Goal: Navigation & Orientation: Find specific page/section

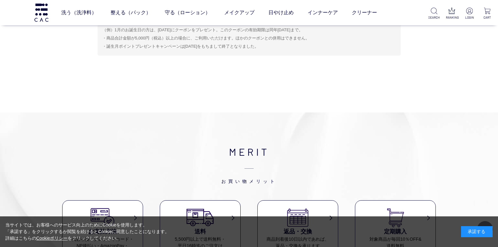
scroll to position [2991, 0]
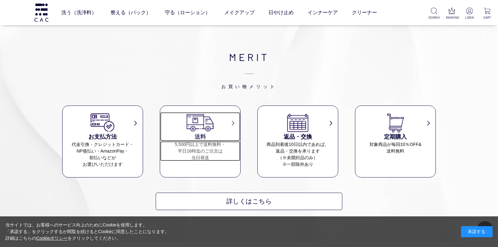
click at [194, 148] on dd "5,500円以上で送料無料・ 平日16時迄のご注文は 当日発送" at bounding box center [200, 151] width 80 height 20
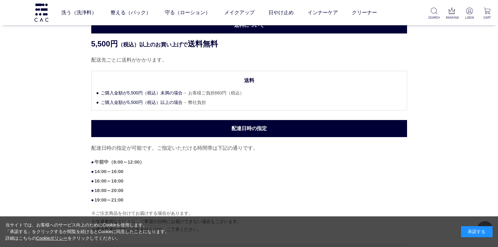
scroll to position [63, 0]
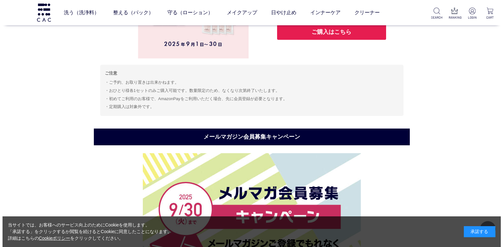
scroll to position [2107, 0]
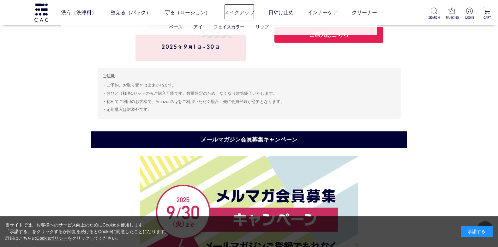
click at [236, 14] on link "メイクアップ" at bounding box center [239, 13] width 30 height 18
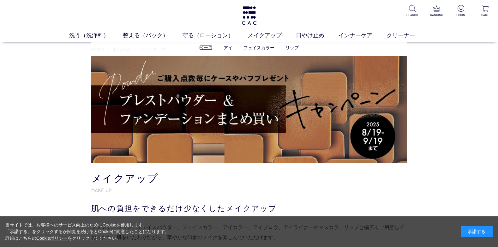
click at [209, 47] on link "ベース" at bounding box center [205, 47] width 13 height 5
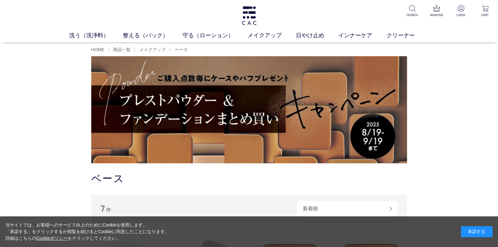
click at [231, 99] on img at bounding box center [249, 109] width 316 height 107
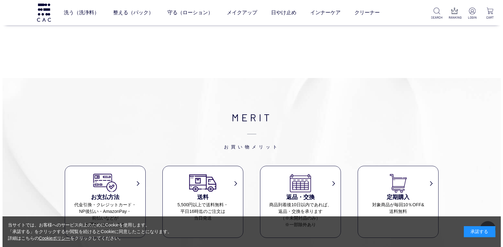
scroll to position [2840, 0]
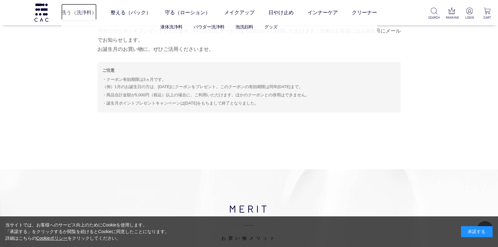
click at [73, 11] on link "洗う（洗浄料）" at bounding box center [78, 13] width 35 height 18
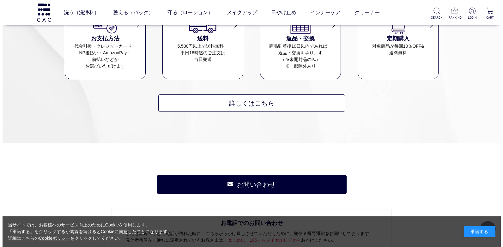
scroll to position [884, 0]
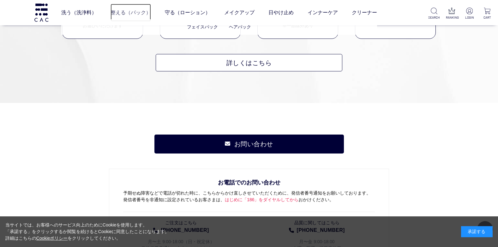
click at [123, 12] on link "整える（パック）" at bounding box center [131, 13] width 40 height 18
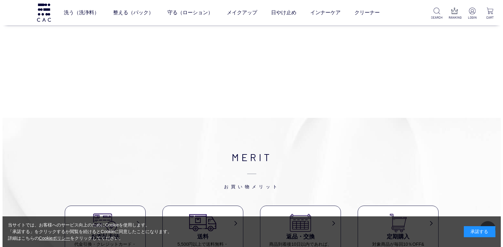
scroll to position [442, 0]
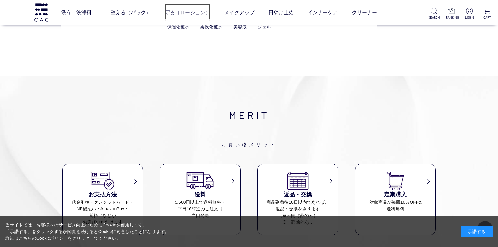
click at [172, 8] on link "守る（ローション）" at bounding box center [187, 13] width 45 height 18
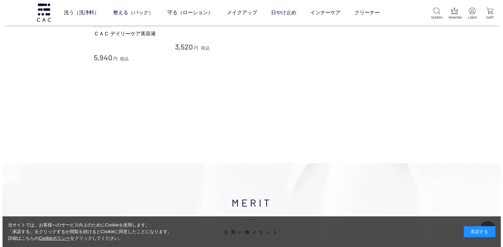
scroll to position [537, 0]
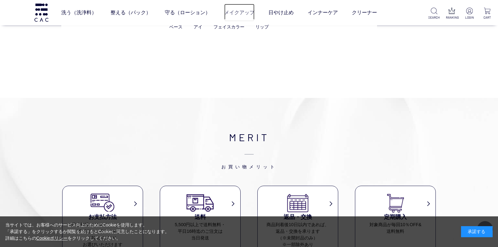
click at [235, 13] on link "メイクアップ" at bounding box center [239, 13] width 30 height 18
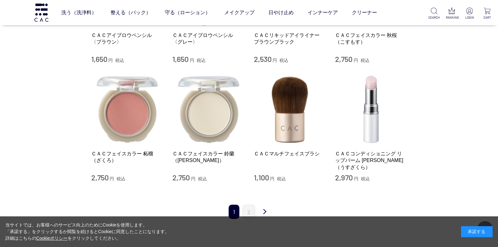
scroll to position [758, 0]
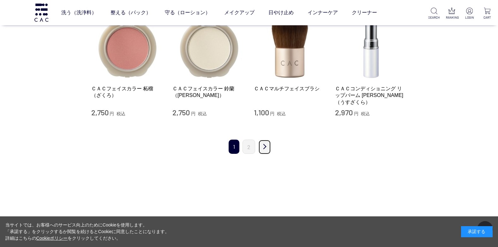
click at [265, 140] on link "次" at bounding box center [264, 147] width 13 height 15
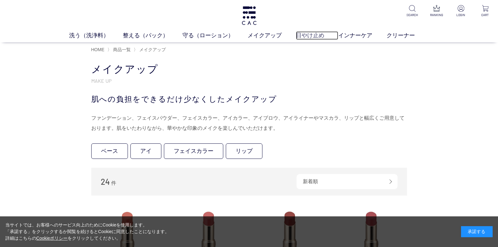
click at [306, 37] on link "日やけ止め" at bounding box center [317, 35] width 43 height 9
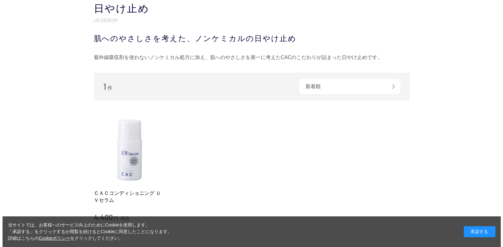
scroll to position [126, 0]
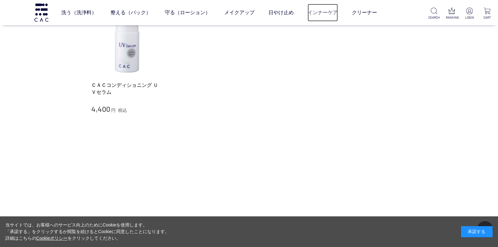
click at [328, 14] on link "インナーケア" at bounding box center [323, 13] width 30 height 18
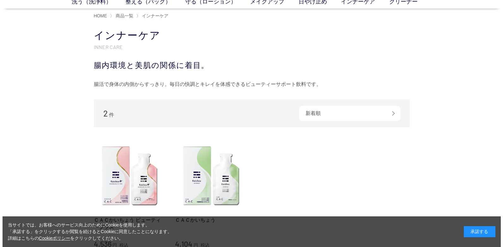
scroll to position [95, 0]
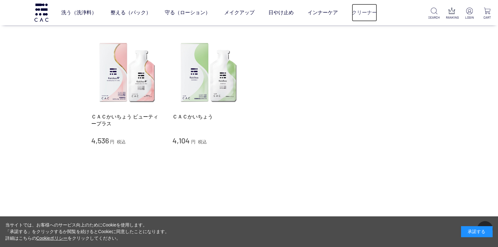
click at [362, 10] on link "クリーナー" at bounding box center [364, 13] width 25 height 18
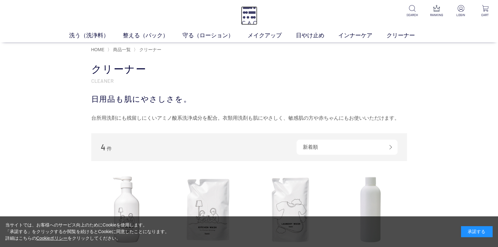
click at [243, 13] on img at bounding box center [249, 15] width 16 height 19
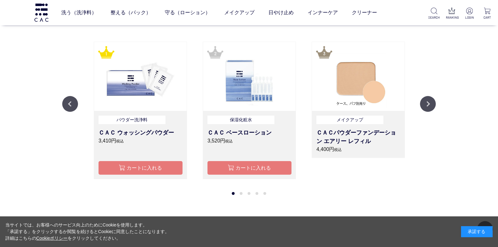
scroll to position [758, 0]
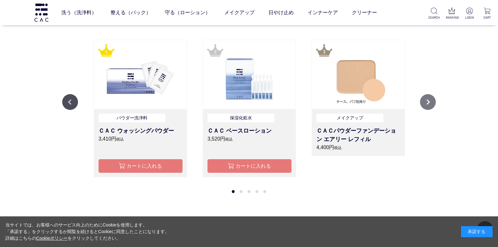
click at [431, 103] on button "Next" at bounding box center [428, 102] width 16 height 16
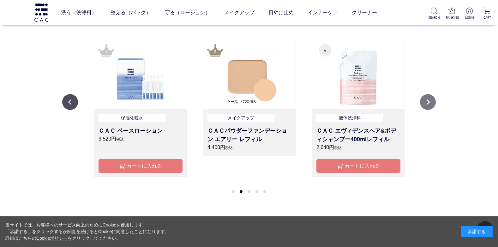
click at [431, 103] on button "Next" at bounding box center [428, 102] width 16 height 16
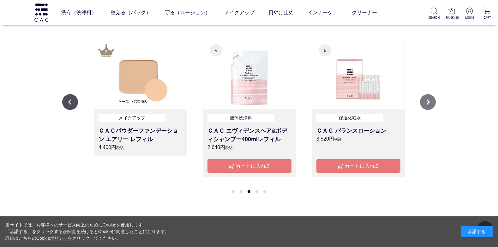
click at [431, 103] on button "Next" at bounding box center [428, 102] width 16 height 16
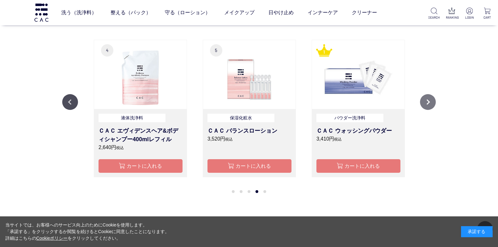
click at [431, 103] on button "Next" at bounding box center [428, 102] width 16 height 16
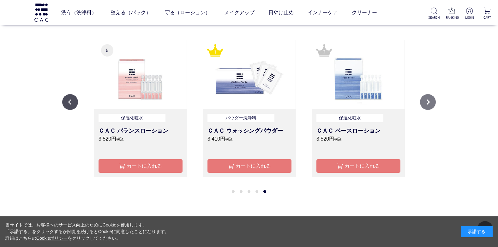
click at [431, 103] on button "Next" at bounding box center [428, 102] width 16 height 16
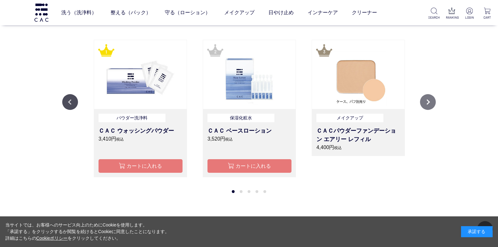
click at [431, 103] on button "Next" at bounding box center [428, 102] width 16 height 16
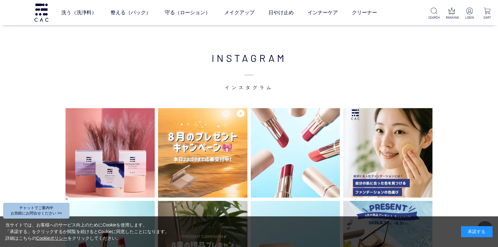
scroll to position [1611, 0]
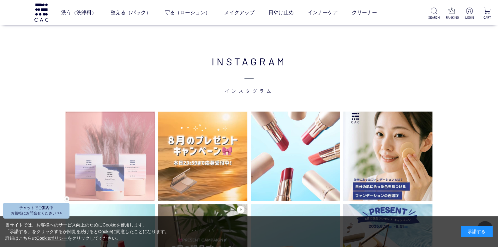
click at [127, 154] on img at bounding box center [109, 155] width 89 height 89
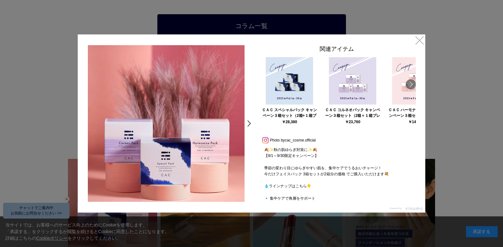
click at [248, 124] on link ">" at bounding box center [250, 123] width 9 height 11
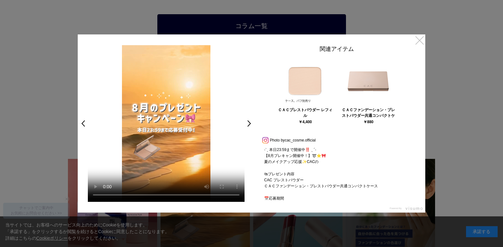
click at [418, 40] on link "×" at bounding box center [419, 39] width 11 height 11
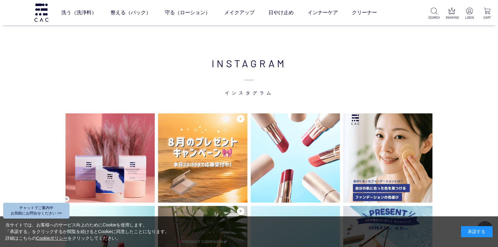
scroll to position [1609, 0]
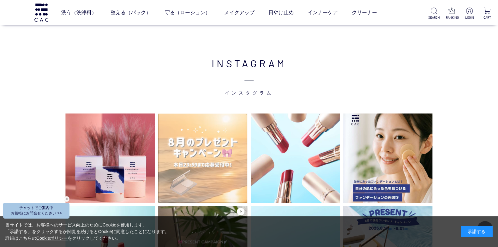
click at [217, 154] on video at bounding box center [202, 157] width 89 height 89
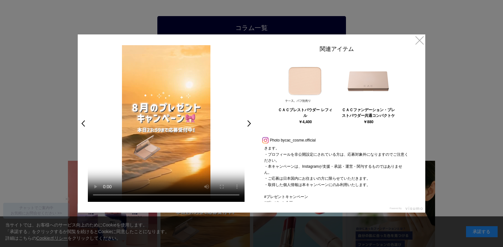
scroll to position [188, 0]
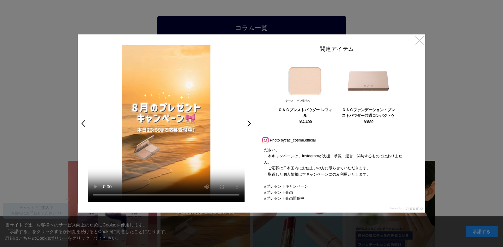
click at [419, 38] on link "×" at bounding box center [419, 39] width 11 height 11
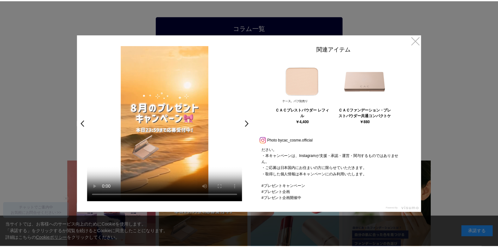
scroll to position [1609, 0]
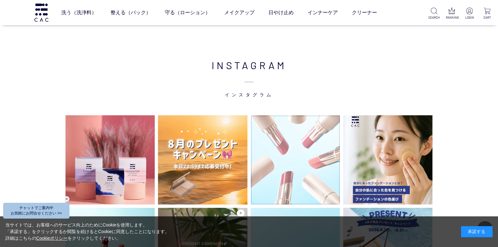
click at [310, 168] on img at bounding box center [295, 159] width 89 height 89
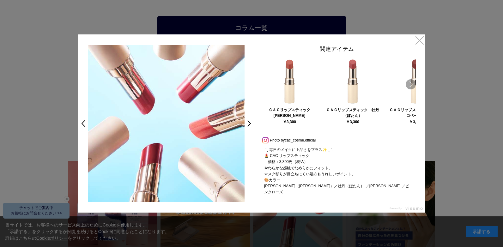
click at [411, 82] on link "Next" at bounding box center [410, 84] width 10 height 10
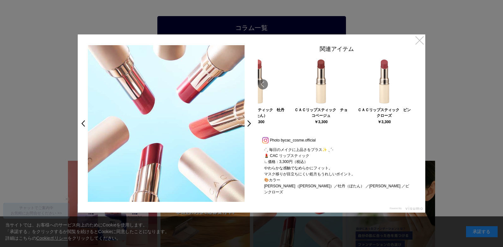
click at [423, 40] on link "×" at bounding box center [419, 39] width 11 height 11
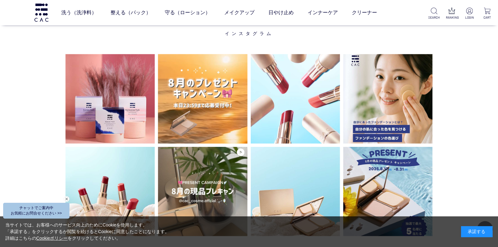
scroll to position [1733, 0]
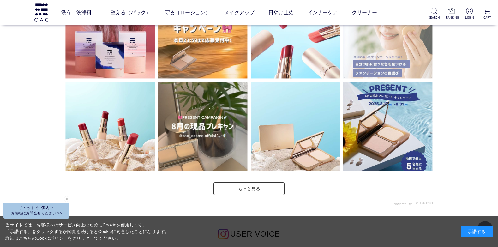
click at [395, 71] on img at bounding box center [387, 33] width 89 height 89
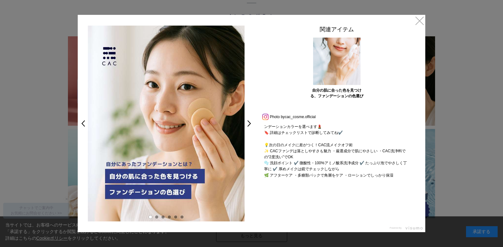
scroll to position [103, 0]
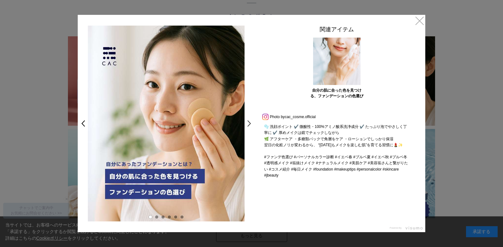
click at [249, 123] on link ">" at bounding box center [250, 123] width 9 height 11
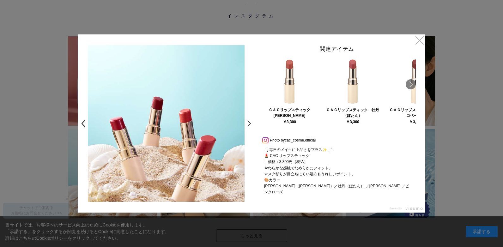
click at [249, 123] on link ">" at bounding box center [250, 123] width 9 height 11
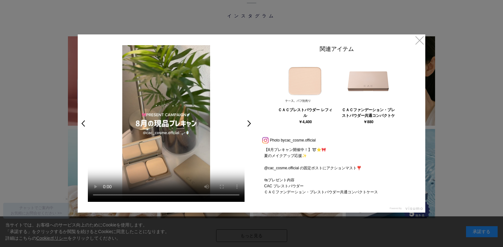
click at [249, 123] on link ">" at bounding box center [250, 123] width 9 height 11
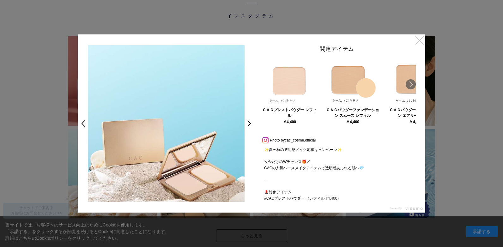
click at [418, 42] on link "×" at bounding box center [419, 39] width 11 height 11
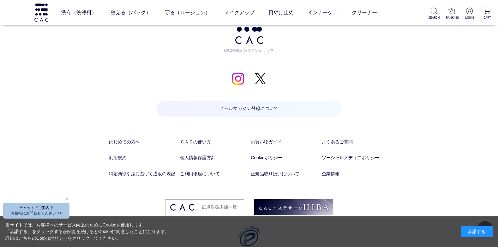
scroll to position [3327, 0]
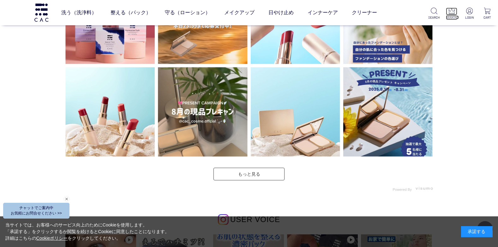
click at [454, 16] on p "RANKING" at bounding box center [451, 17] width 11 height 5
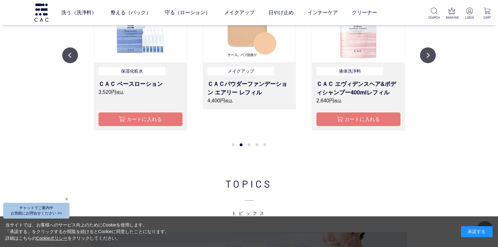
scroll to position [773, 0]
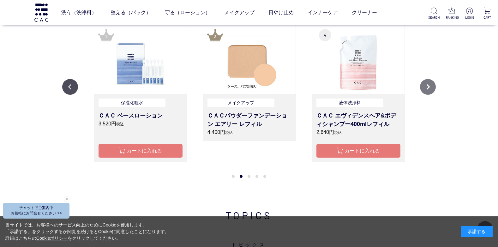
click at [429, 89] on button "Next" at bounding box center [428, 87] width 16 height 16
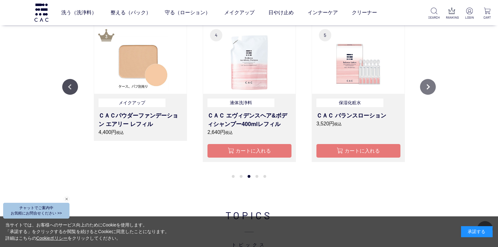
click at [429, 89] on button "Next" at bounding box center [428, 87] width 16 height 16
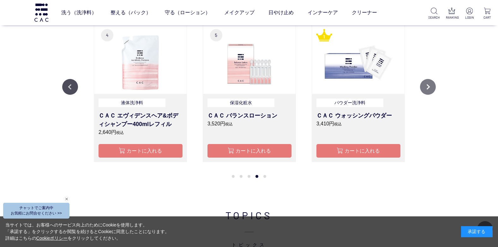
click at [429, 89] on button "Next" at bounding box center [428, 87] width 16 height 16
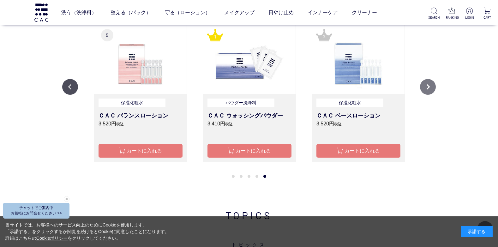
click at [429, 89] on button "Next" at bounding box center [428, 87] width 16 height 16
